Goal: Information Seeking & Learning: Learn about a topic

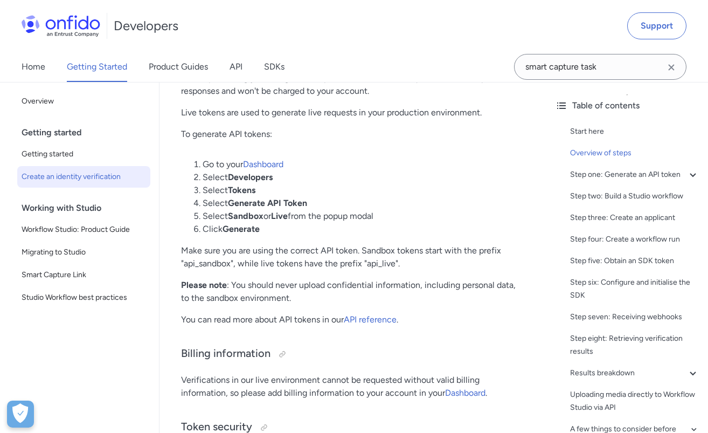
scroll to position [680, 0]
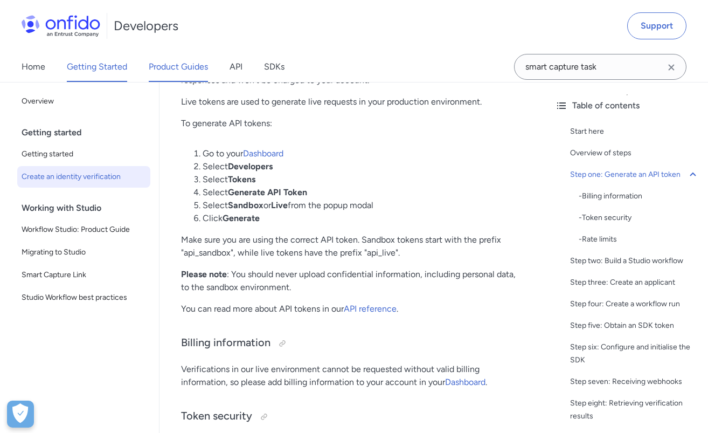
click at [201, 72] on link "Product Guides" at bounding box center [178, 67] width 59 height 30
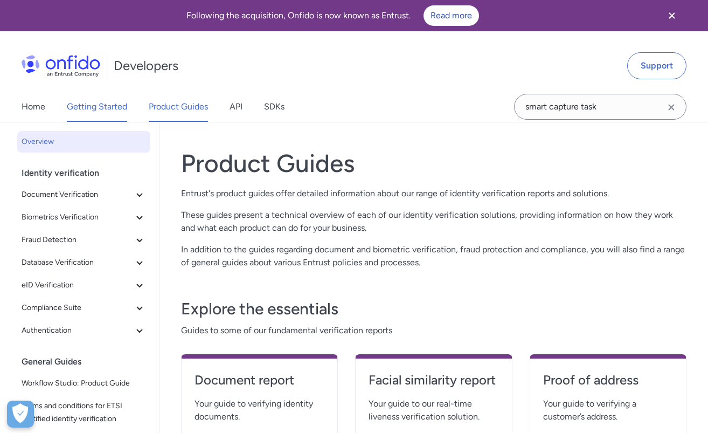
click at [106, 108] on link "Getting Started" at bounding box center [97, 107] width 60 height 30
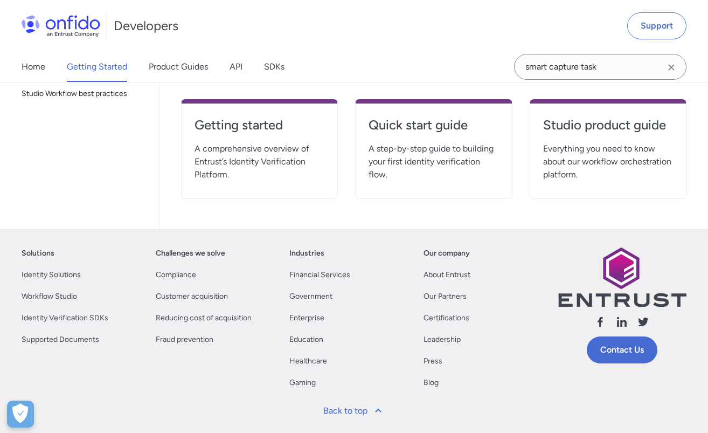
scroll to position [168, 0]
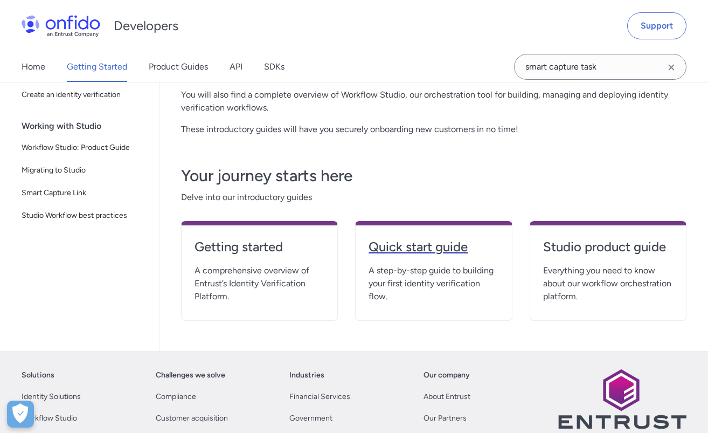
click at [451, 243] on h4 "Quick start guide" at bounding box center [434, 246] width 130 height 17
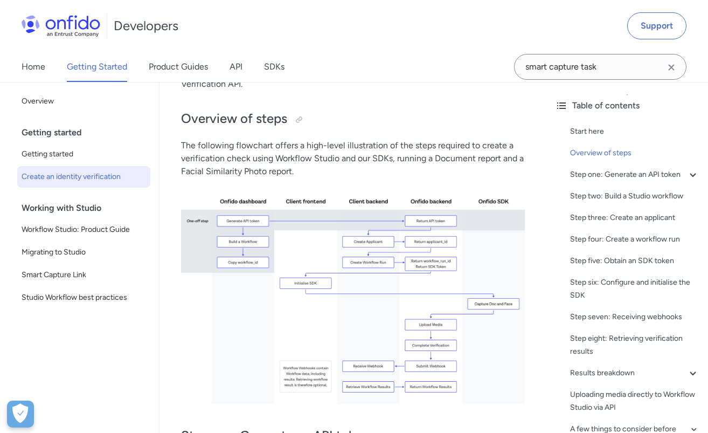
scroll to position [242, 0]
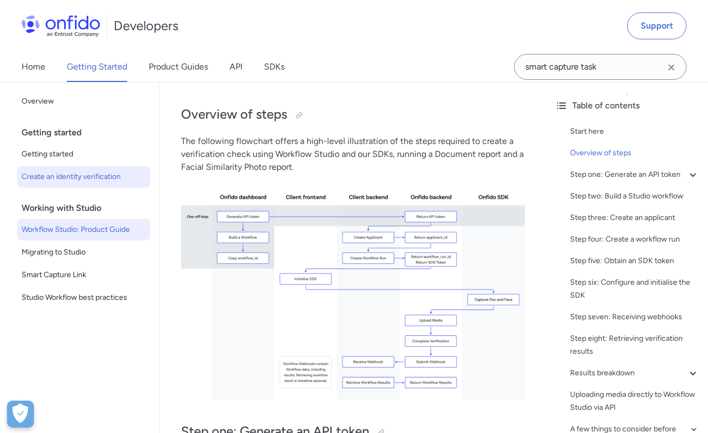
click at [61, 232] on span "Workflow Studio: Product Guide" at bounding box center [84, 229] width 124 height 13
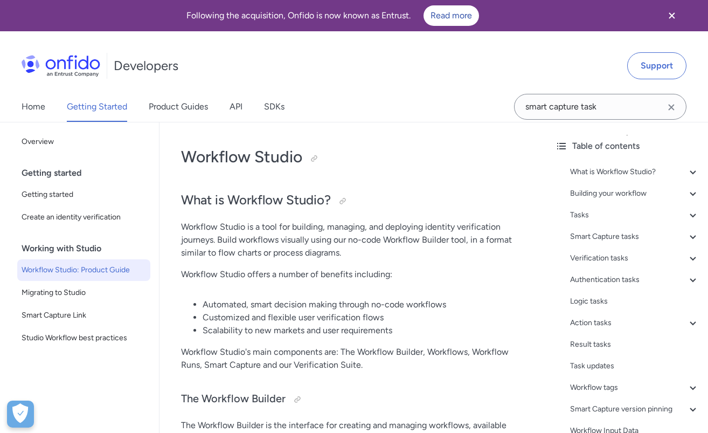
click at [48, 109] on div "Home Getting Started Product Guides API SDKs" at bounding box center [164, 107] width 328 height 30
click at [30, 114] on link "Home" at bounding box center [34, 107] width 24 height 30
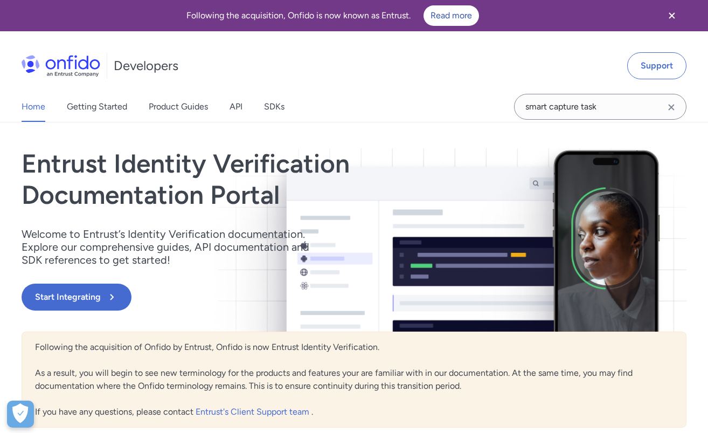
click at [676, 15] on icon "Close banner" at bounding box center [672, 15] width 13 height 13
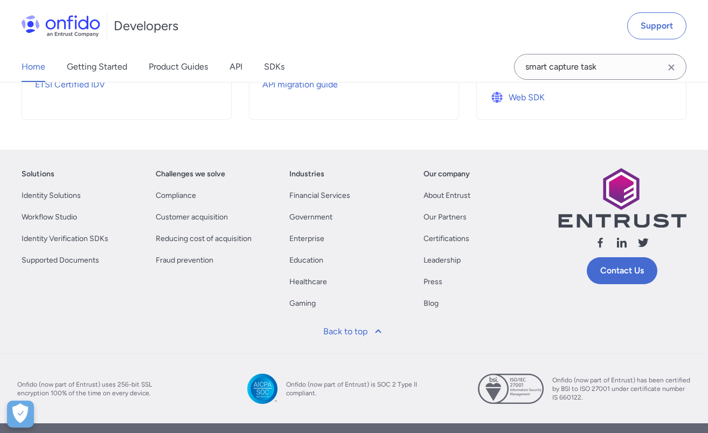
scroll to position [549, 0]
